Goal: Task Accomplishment & Management: Use online tool/utility

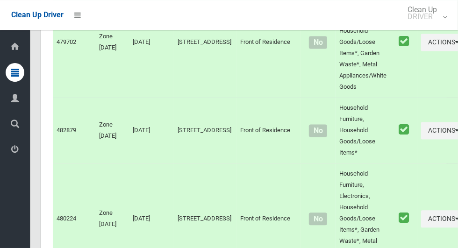
scroll to position [5309, 0]
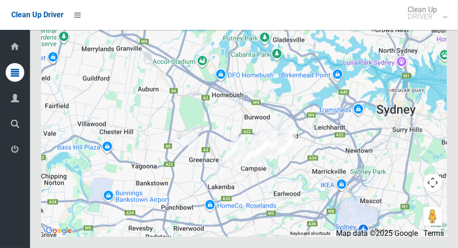
click at [12, 157] on icon at bounding box center [15, 149] width 8 height 19
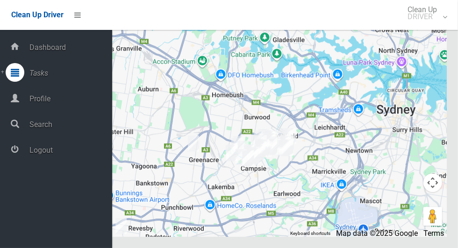
click at [70, 151] on span "Logout" at bounding box center [70, 150] width 86 height 9
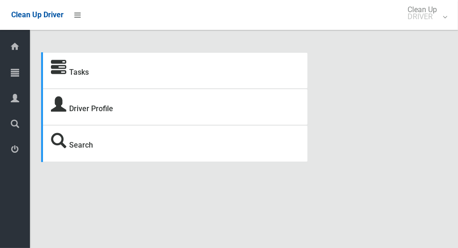
click at [11, 77] on icon at bounding box center [15, 72] width 8 height 19
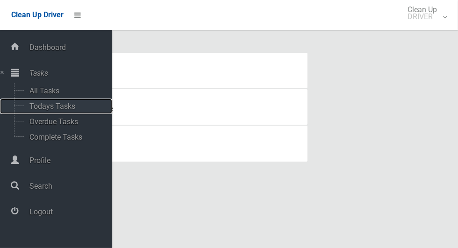
click at [75, 105] on span "Todays Tasks" at bounding box center [66, 106] width 78 height 9
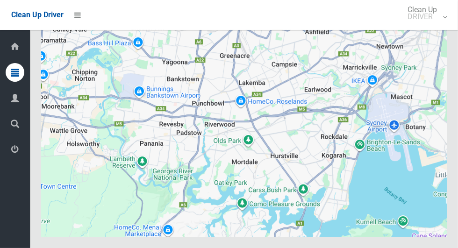
scroll to position [5186, 0]
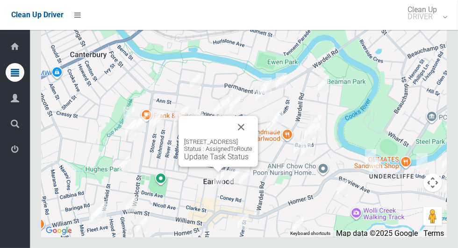
click at [253, 138] on button "Close" at bounding box center [241, 127] width 22 height 22
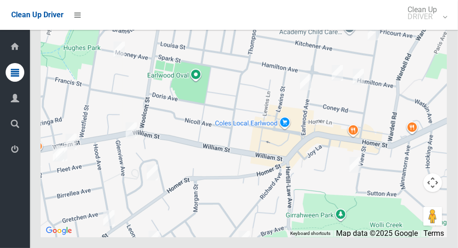
scroll to position [5184, 0]
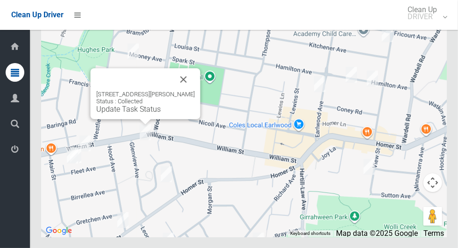
click at [189, 91] on button "Close" at bounding box center [184, 79] width 22 height 22
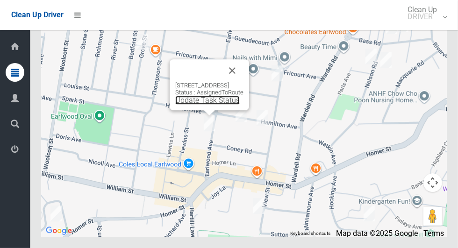
click at [205, 105] on link "Update Task Status" at bounding box center [207, 100] width 65 height 9
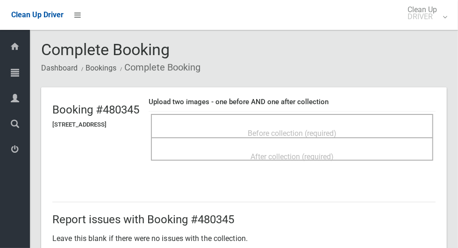
click at [337, 129] on span "Before collection (required)" at bounding box center [292, 133] width 89 height 9
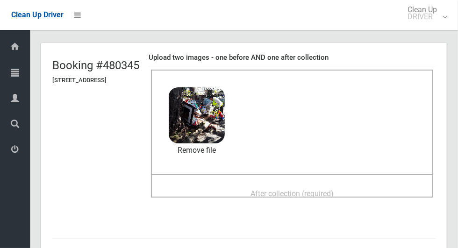
scroll to position [58, 0]
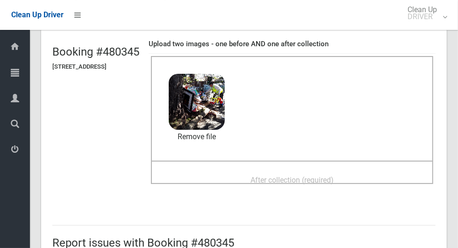
click at [362, 174] on div "After collection (required)" at bounding box center [292, 179] width 262 height 17
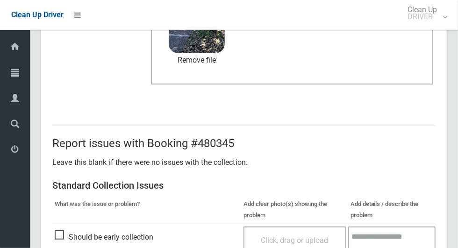
scroll to position [765, 0]
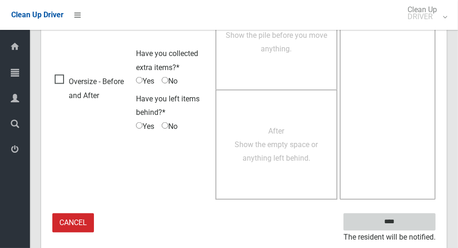
click at [406, 228] on input "****" at bounding box center [390, 222] width 92 height 17
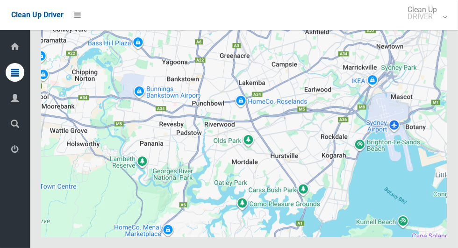
scroll to position [5186, 0]
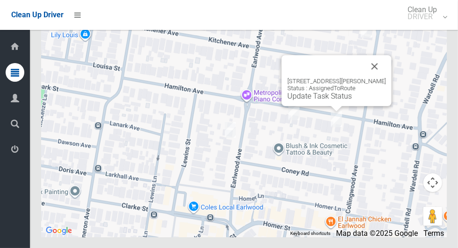
click at [381, 78] on button "Close" at bounding box center [375, 66] width 22 height 22
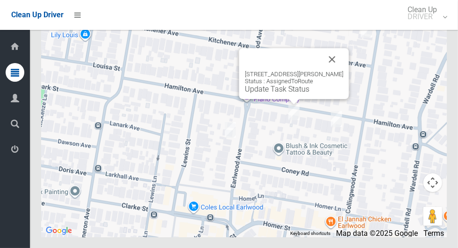
click at [336, 71] on button "Close" at bounding box center [332, 59] width 22 height 22
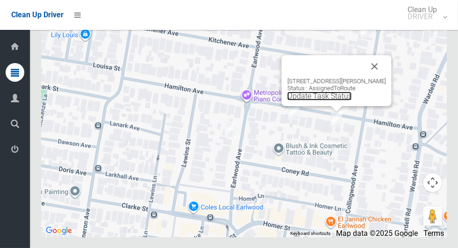
click at [326, 101] on link "Update Task Status" at bounding box center [320, 96] width 65 height 9
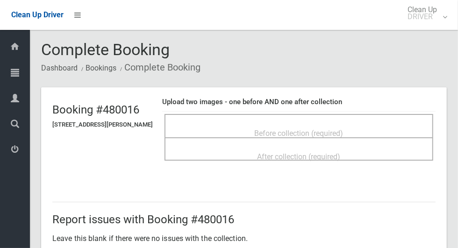
click at [326, 129] on span "Before collection (required)" at bounding box center [299, 133] width 89 height 9
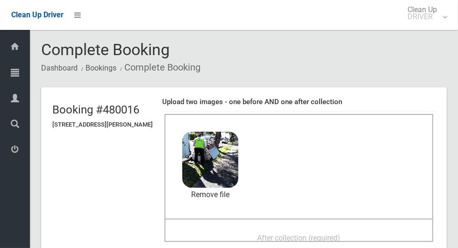
click at [5, 223] on div "Dashboard Tasks All Tasks Todays Tasks Overdue Tasks Complete Tasks Profile Sea…" at bounding box center [15, 139] width 30 height 218
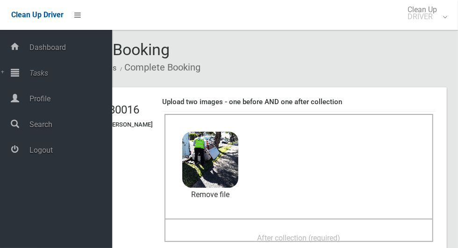
click at [356, 229] on div "After collection (required)" at bounding box center [299, 237] width 248 height 17
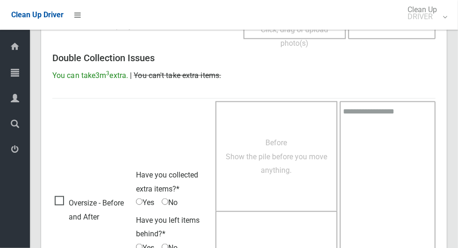
scroll to position [765, 0]
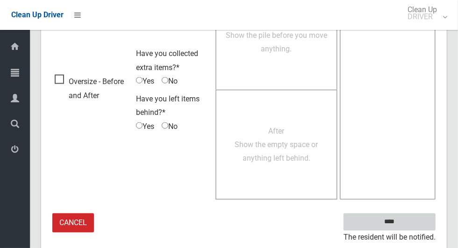
click at [421, 224] on input "****" at bounding box center [390, 222] width 92 height 17
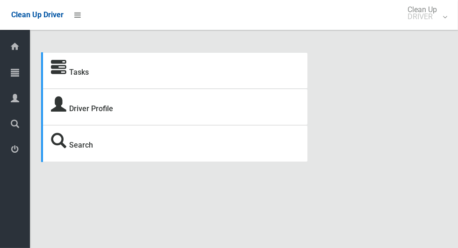
click at [18, 73] on icon at bounding box center [15, 72] width 8 height 19
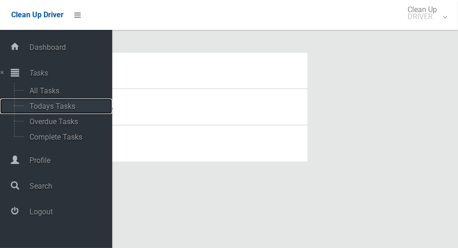
click at [75, 103] on span "Todays Tasks" at bounding box center [66, 106] width 78 height 9
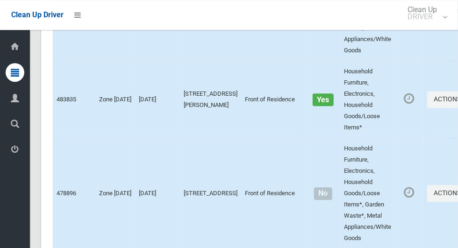
scroll to position [5186, 0]
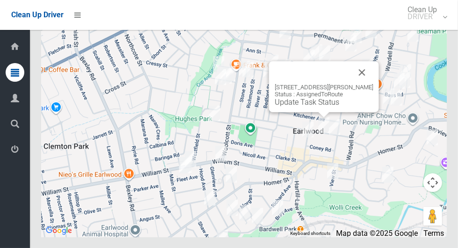
click at [302, 107] on link "Update Task Status" at bounding box center [307, 102] width 65 height 9
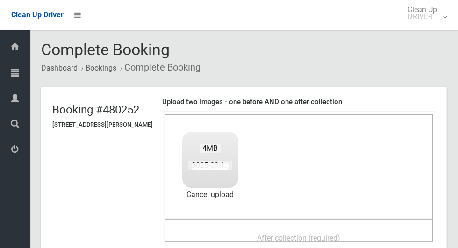
click at [447, 76] on ol "Dashboard Bookings Complete Booking" at bounding box center [244, 67] width 406 height 17
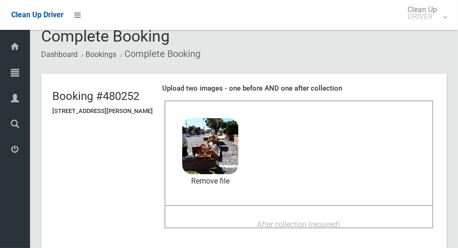
scroll to position [57, 0]
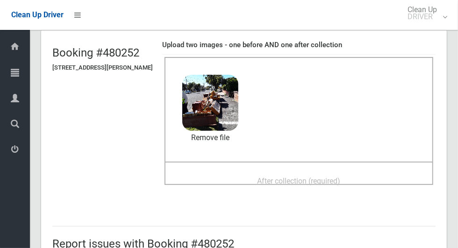
click at [380, 174] on div "After collection (required)" at bounding box center [299, 180] width 248 height 17
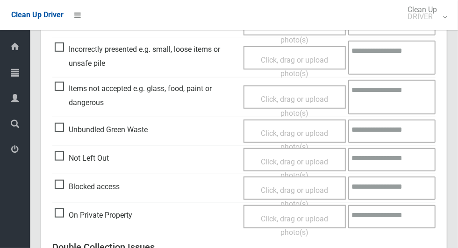
scroll to position [765, 0]
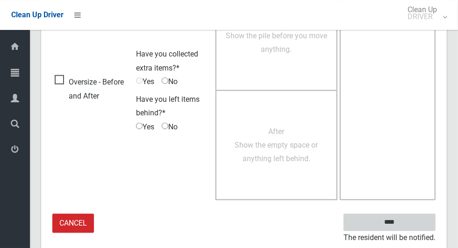
click at [410, 214] on input "****" at bounding box center [390, 222] width 92 height 17
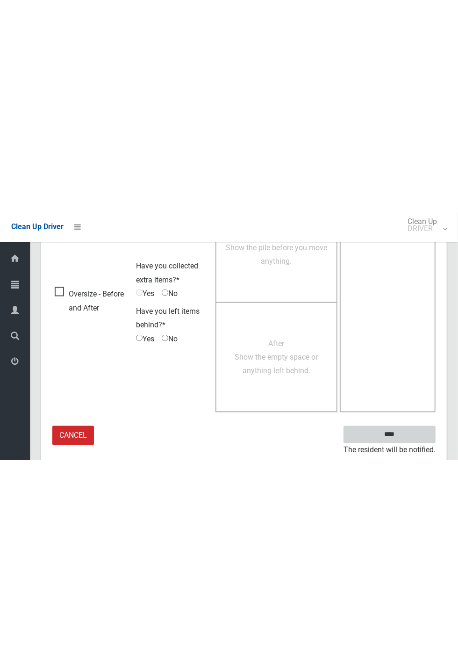
scroll to position [368, 0]
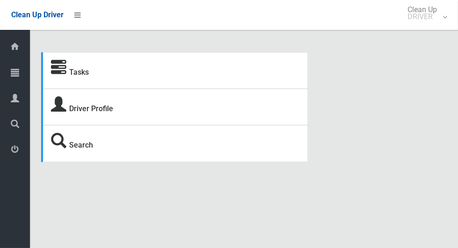
click at [11, 76] on icon at bounding box center [15, 72] width 8 height 19
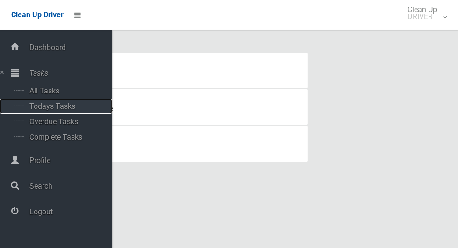
click at [36, 108] on span "Todays Tasks" at bounding box center [66, 106] width 78 height 9
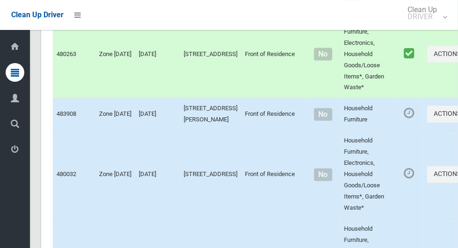
scroll to position [5186, 0]
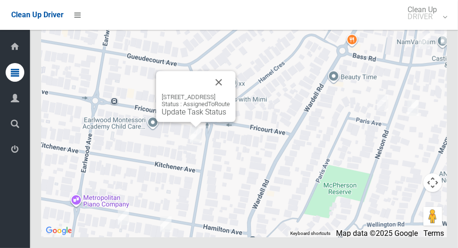
click at [230, 94] on button "Close" at bounding box center [219, 82] width 22 height 22
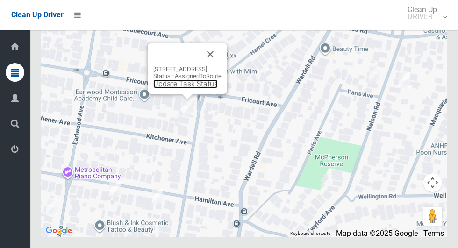
click at [188, 88] on link "Update Task Status" at bounding box center [185, 84] width 65 height 9
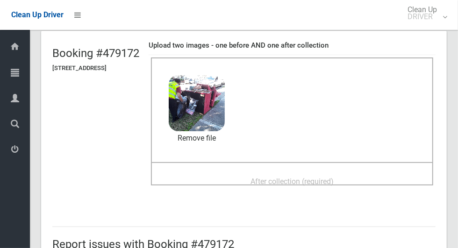
scroll to position [67, 0]
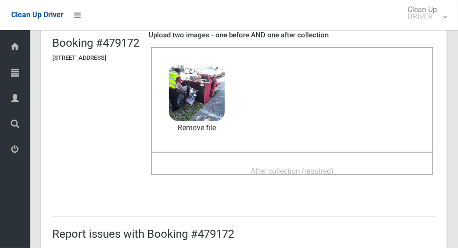
click at [372, 171] on div "After collection (required)" at bounding box center [292, 170] width 262 height 17
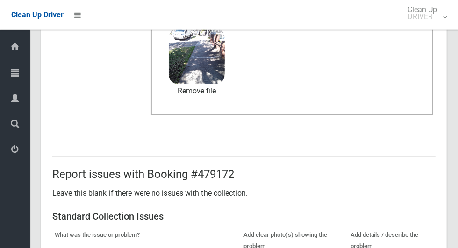
scroll to position [765, 0]
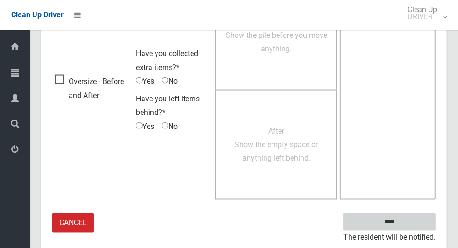
click at [406, 221] on input "****" at bounding box center [390, 222] width 92 height 17
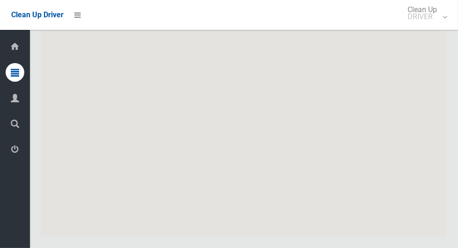
scroll to position [5186, 0]
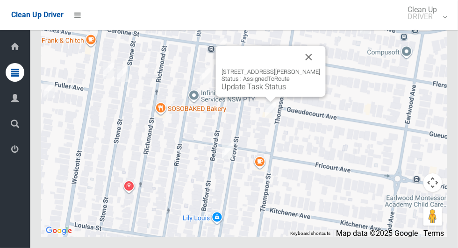
click at [320, 68] on button "Close" at bounding box center [309, 57] width 22 height 22
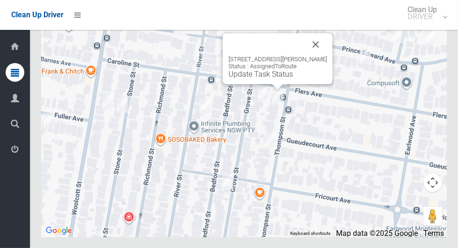
click at [323, 56] on button "Close" at bounding box center [316, 44] width 22 height 22
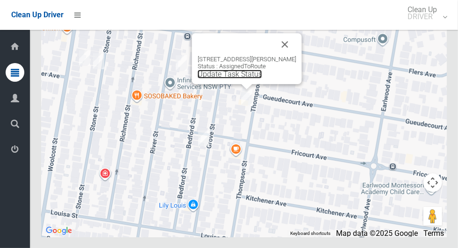
click at [230, 79] on link "Update Task Status" at bounding box center [230, 74] width 65 height 9
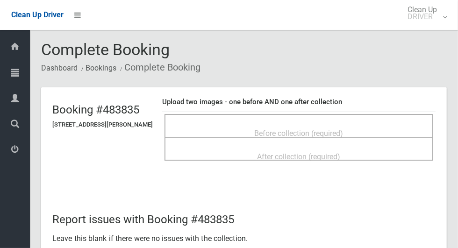
click at [339, 124] on div "Before collection (required)" at bounding box center [299, 132] width 248 height 17
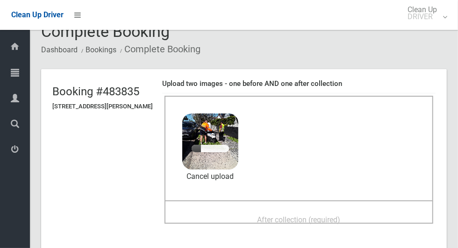
scroll to position [24, 0]
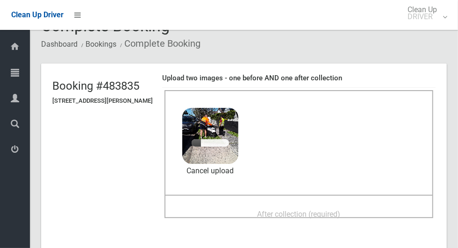
click at [373, 205] on div "After collection (required)" at bounding box center [299, 213] width 248 height 17
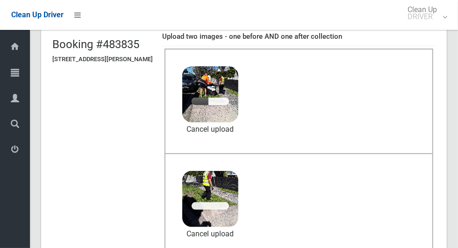
scroll to position [76, 0]
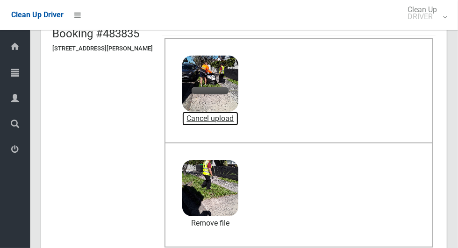
click at [239, 116] on link "Cancel upload" at bounding box center [210, 119] width 56 height 14
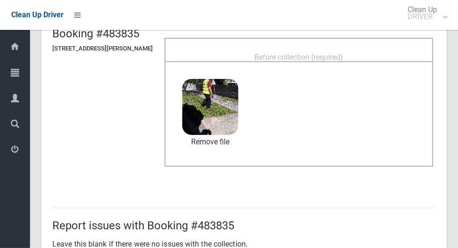
click at [320, 53] on span "Before collection (required)" at bounding box center [299, 57] width 89 height 9
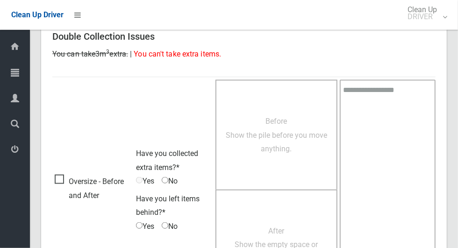
scroll to position [765, 0]
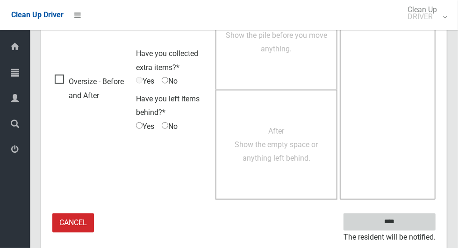
click at [414, 217] on input "****" at bounding box center [390, 222] width 92 height 17
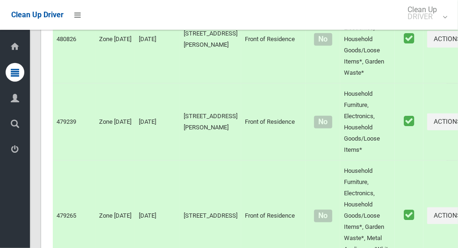
scroll to position [5186, 0]
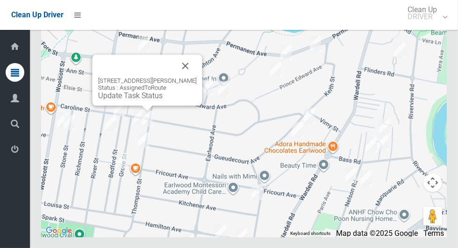
click at [141, 100] on link "Update Task Status" at bounding box center [130, 95] width 65 height 9
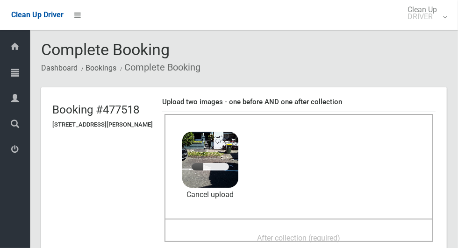
click at [341, 234] on span "After collection (required)" at bounding box center [299, 238] width 83 height 9
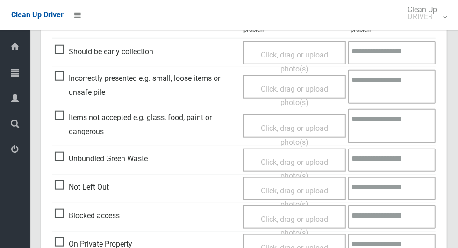
scroll to position [765, 0]
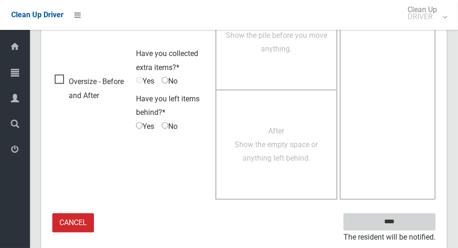
click at [406, 221] on input "****" at bounding box center [390, 222] width 92 height 17
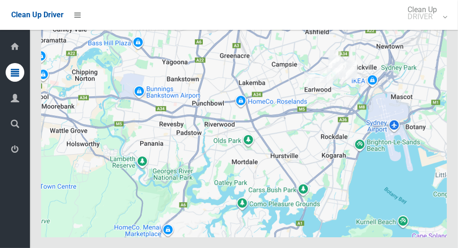
scroll to position [5186, 0]
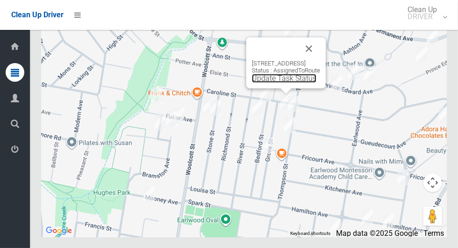
click at [283, 83] on link "Update Task Status" at bounding box center [284, 78] width 65 height 9
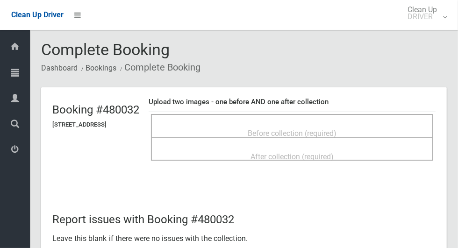
click at [359, 130] on div "Before collection (required)" at bounding box center [292, 132] width 262 height 17
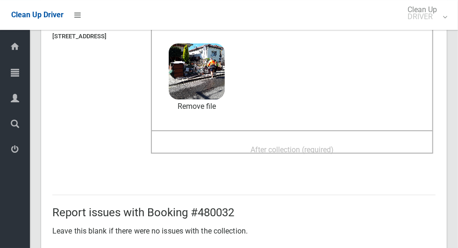
scroll to position [90, 0]
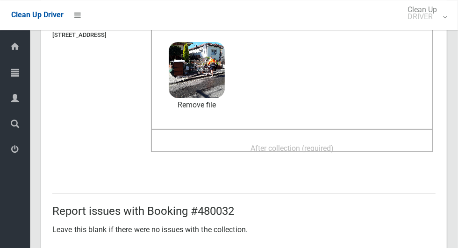
click at [368, 139] on div "After collection (required)" at bounding box center [292, 147] width 262 height 17
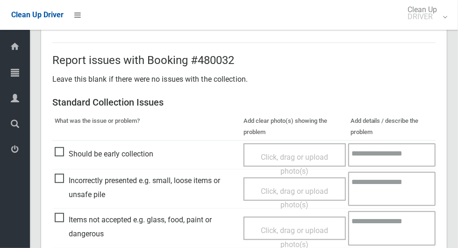
scroll to position [765, 0]
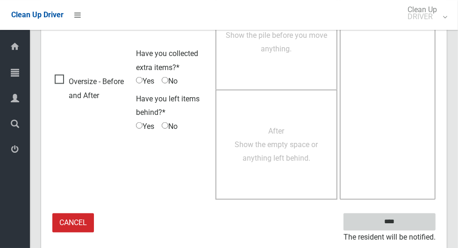
click at [406, 216] on input "****" at bounding box center [390, 222] width 92 height 17
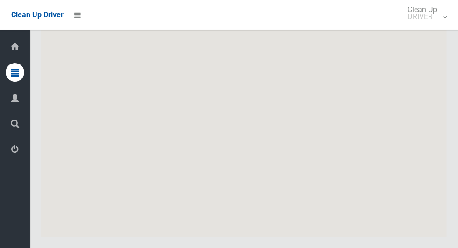
scroll to position [5186, 0]
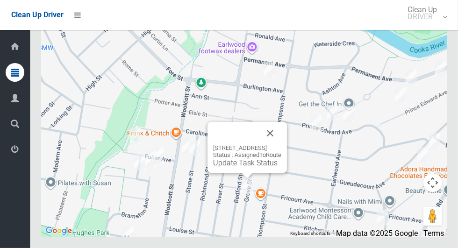
click at [282, 145] on button "Close" at bounding box center [270, 133] width 22 height 22
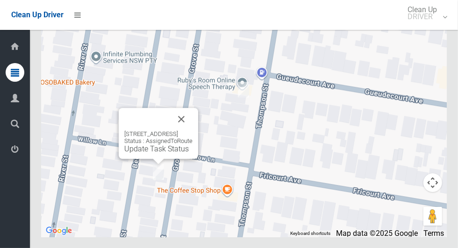
click at [193, 130] on button "Close" at bounding box center [181, 119] width 22 height 22
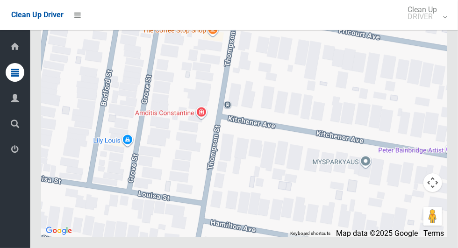
scroll to position [5179, 0]
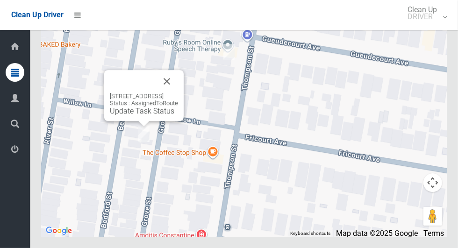
click at [178, 93] on button "Close" at bounding box center [167, 81] width 22 height 22
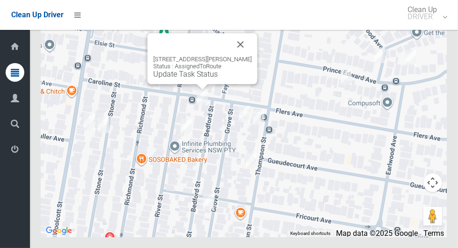
click at [263, 129] on div "6 Caroline Street, EARLWOOD NSW 2206 Status : AssignedToRoute Update Task Status" at bounding box center [244, 120] width 406 height 234
click at [238, 56] on button "Close" at bounding box center [241, 44] width 22 height 22
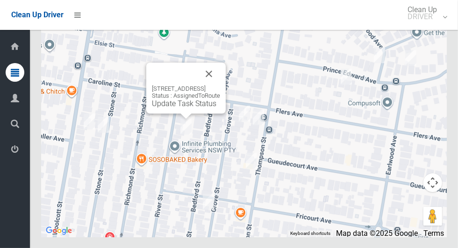
click at [220, 85] on button "Close" at bounding box center [209, 74] width 22 height 22
click at [184, 108] on link "Update Task Status" at bounding box center [184, 103] width 65 height 9
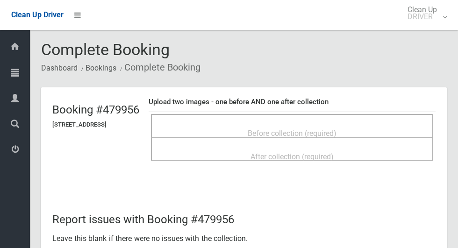
click at [299, 130] on span "Before collection (required)" at bounding box center [292, 133] width 89 height 9
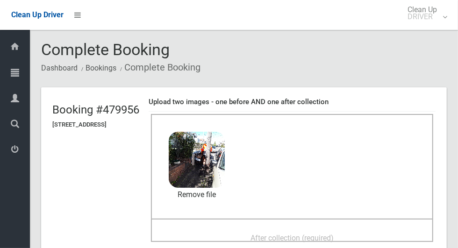
click at [369, 231] on div "After collection (required)" at bounding box center [292, 237] width 262 height 17
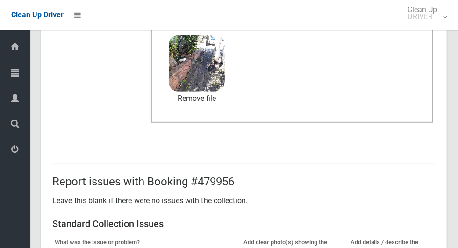
scroll to position [765, 0]
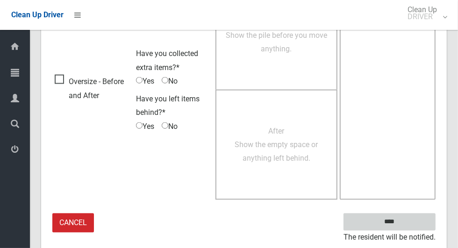
click at [406, 222] on input "****" at bounding box center [390, 222] width 92 height 17
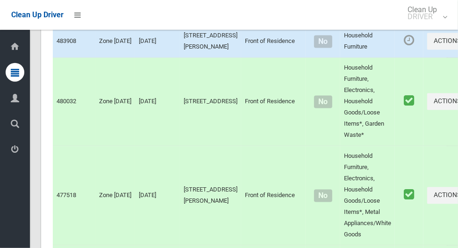
scroll to position [5186, 0]
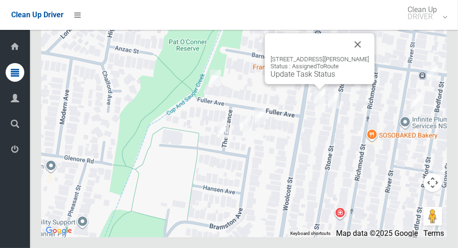
click at [363, 56] on button "Close" at bounding box center [358, 44] width 22 height 22
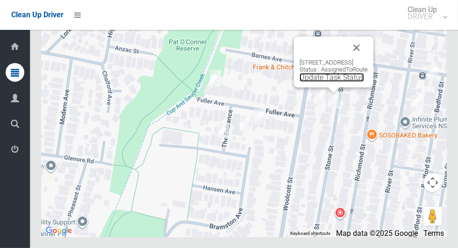
click at [331, 82] on link "Update Task Status" at bounding box center [332, 77] width 65 height 9
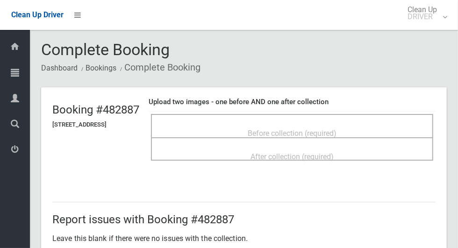
click at [358, 125] on div "Before collection (required)" at bounding box center [292, 132] width 262 height 17
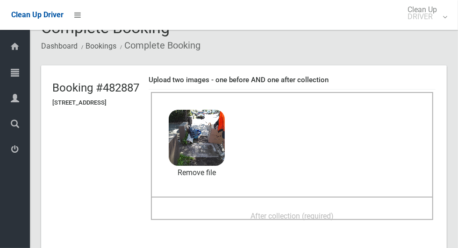
scroll to position [40, 0]
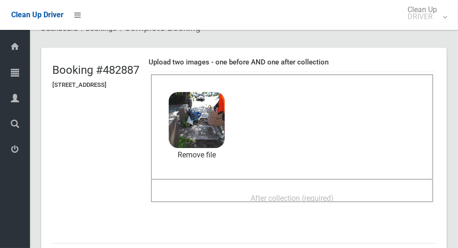
click at [376, 193] on div "After collection (required)" at bounding box center [292, 197] width 262 height 17
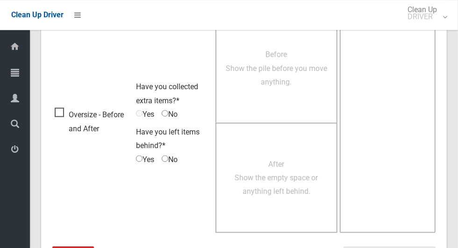
scroll to position [765, 0]
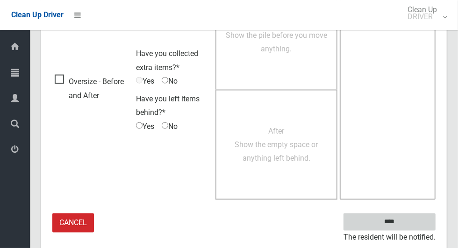
click at [406, 227] on input "****" at bounding box center [390, 222] width 92 height 17
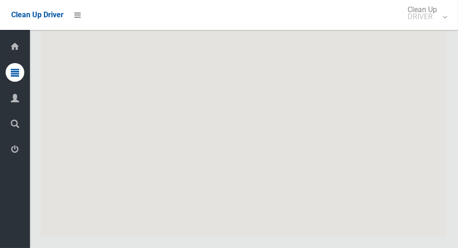
scroll to position [5186, 0]
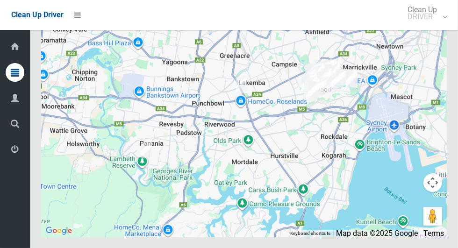
click at [14, 153] on icon at bounding box center [15, 149] width 8 height 19
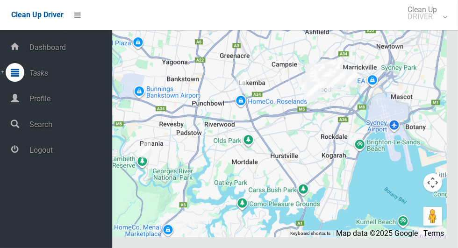
click at [72, 151] on span "Logout" at bounding box center [70, 150] width 86 height 9
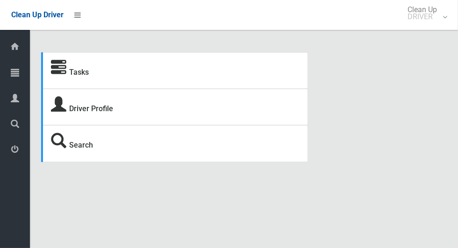
click at [19, 74] on icon at bounding box center [15, 72] width 8 height 19
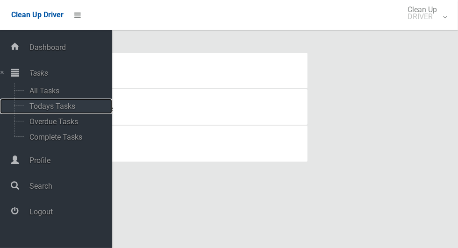
click at [75, 104] on span "Todays Tasks" at bounding box center [66, 106] width 78 height 9
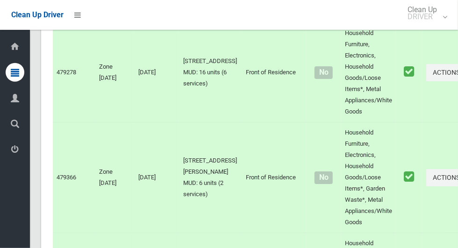
scroll to position [5703, 0]
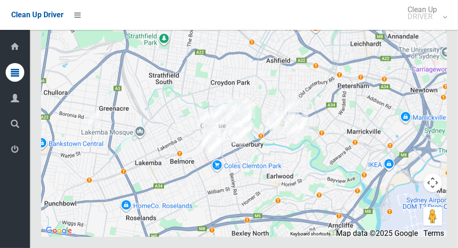
click at [25, 153] on span "Logout" at bounding box center [23, 150] width 3 height 9
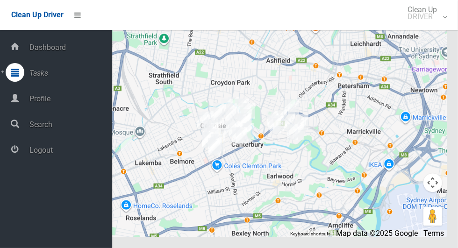
click at [53, 155] on span "Logout" at bounding box center [70, 150] width 86 height 9
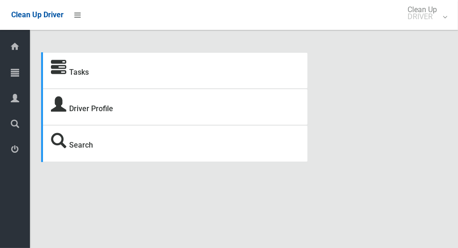
click at [19, 79] on icon at bounding box center [15, 72] width 8 height 19
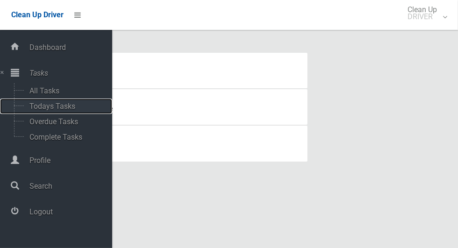
click at [75, 105] on span "Todays Tasks" at bounding box center [66, 106] width 78 height 9
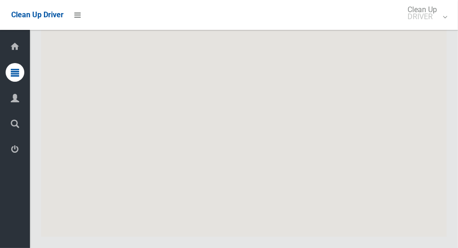
scroll to position [5309, 0]
